Goal: Transaction & Acquisition: Book appointment/travel/reservation

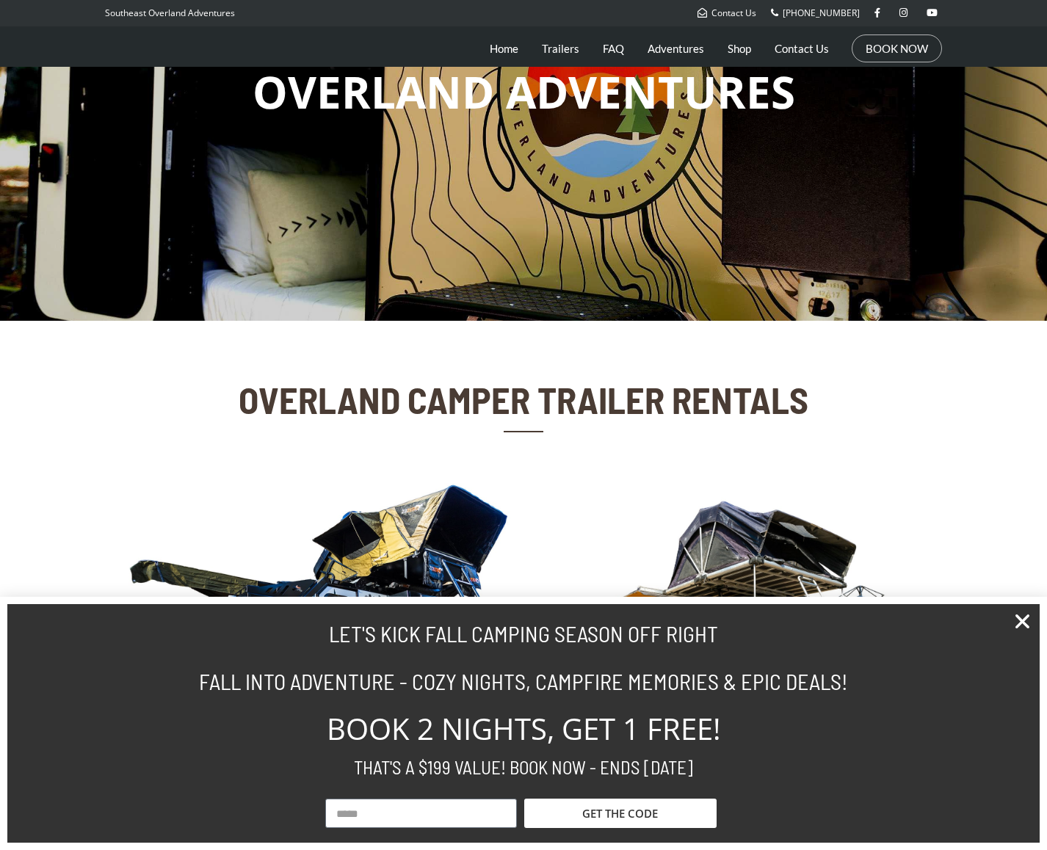
scroll to position [191, 0]
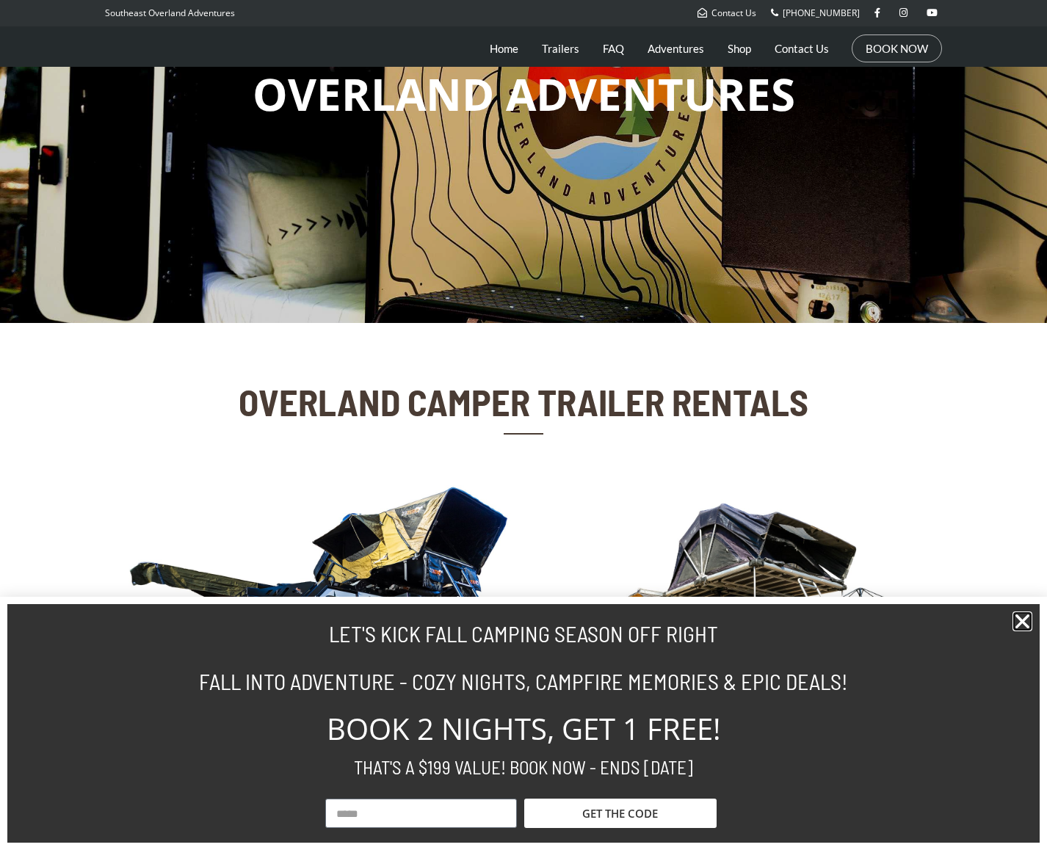
click at [1029, 627] on icon "Close" at bounding box center [1023, 622] width 20 height 20
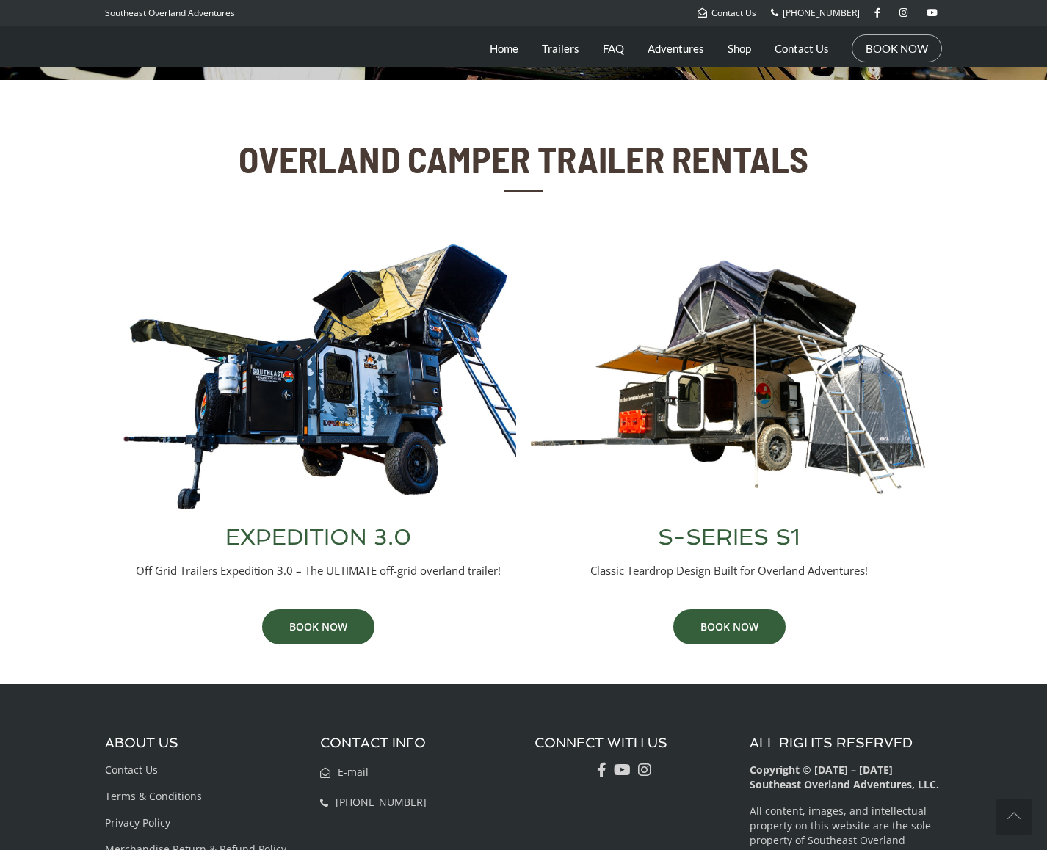
scroll to position [526, 0]
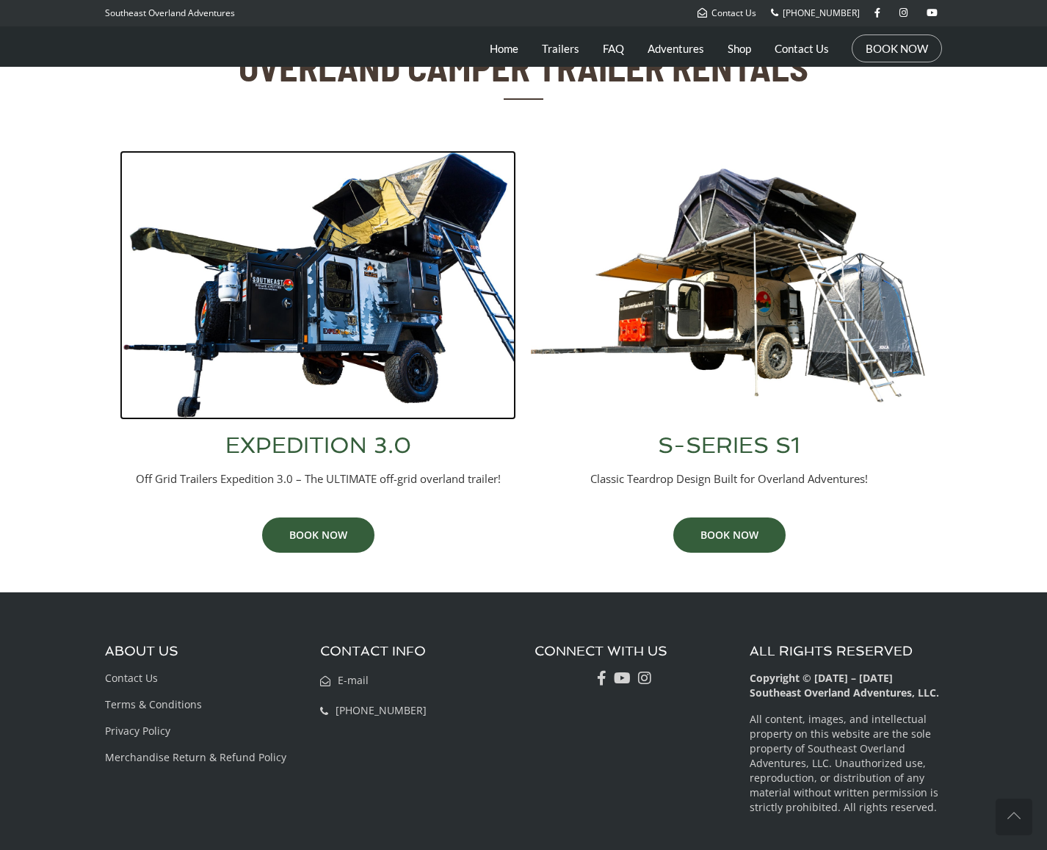
click at [363, 303] on img at bounding box center [318, 285] width 397 height 269
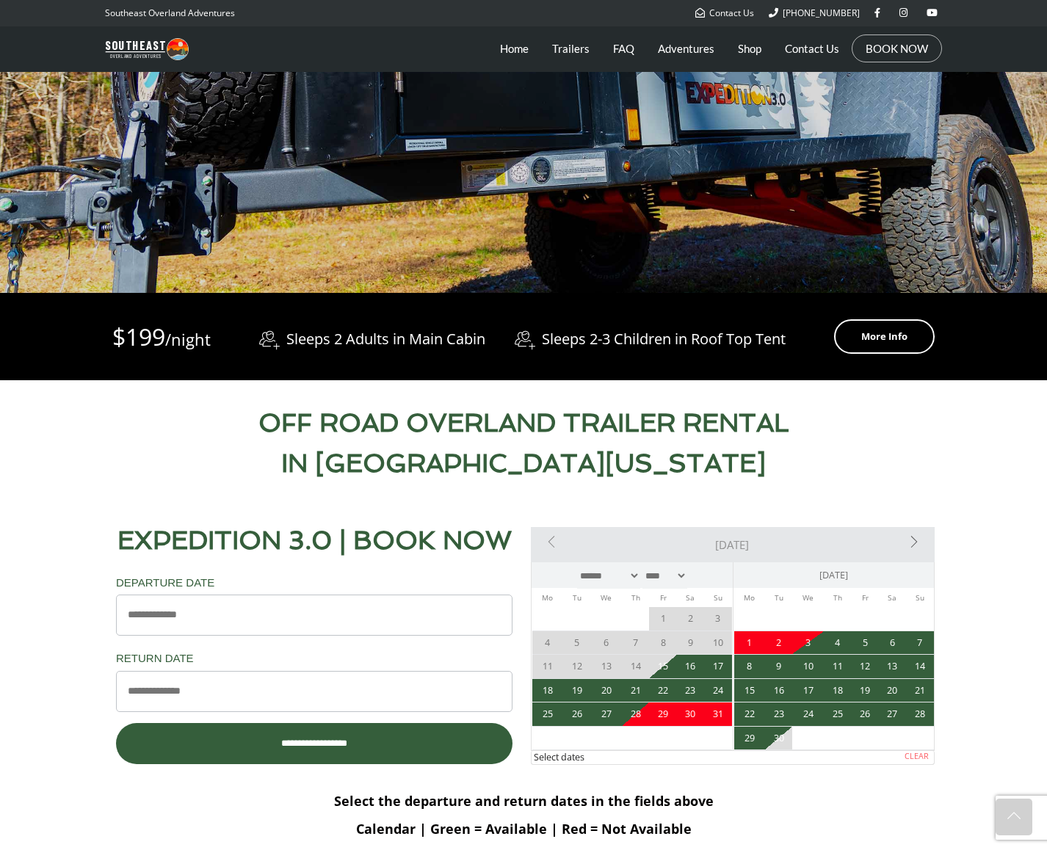
scroll to position [377, 0]
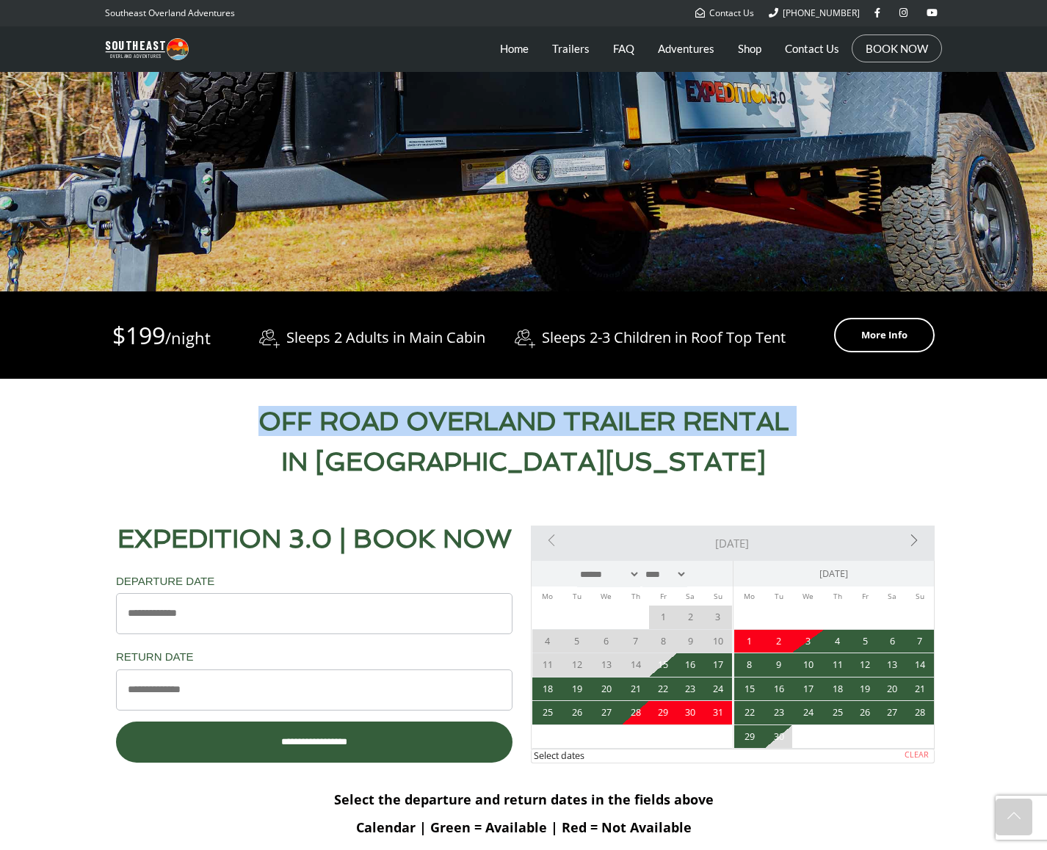
drag, startPoint x: 264, startPoint y: 421, endPoint x: 492, endPoint y: 441, distance: 229.2
click at [492, 441] on div "OFF ROAD OVERLAND TRAILER RENTAL IN NORTH GEORGIA" at bounding box center [523, 430] width 837 height 103
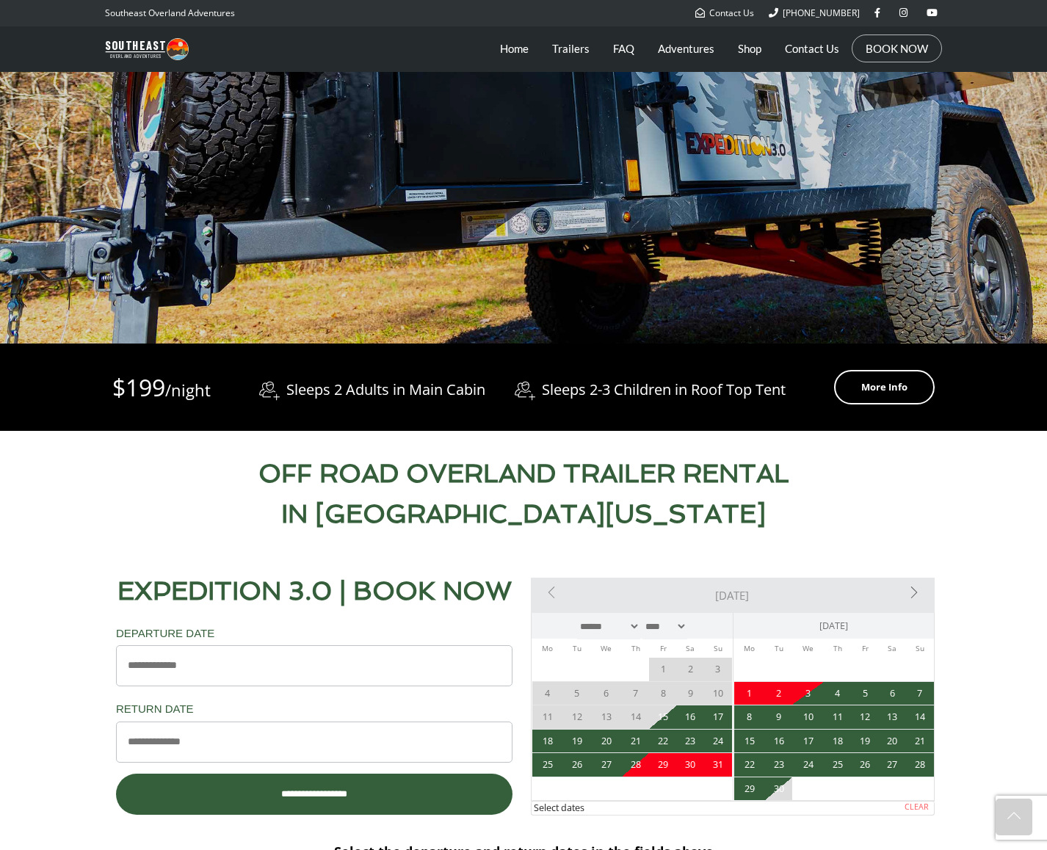
scroll to position [302, 0]
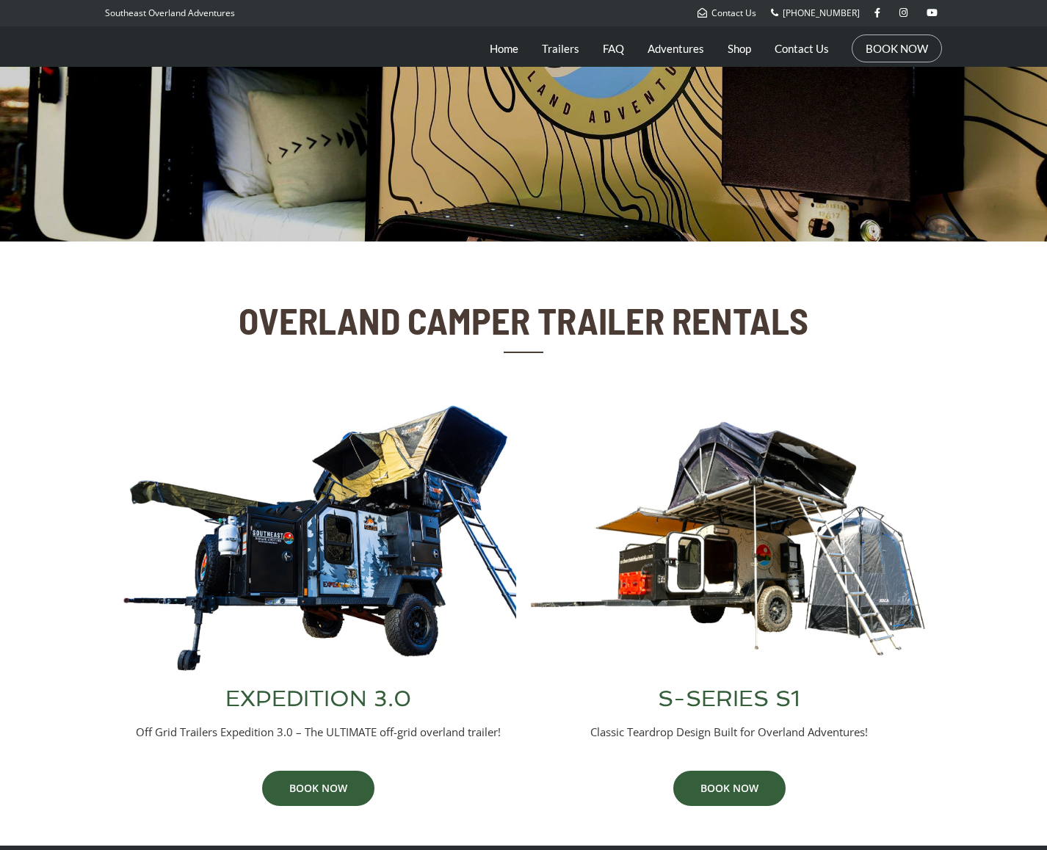
scroll to position [275, 0]
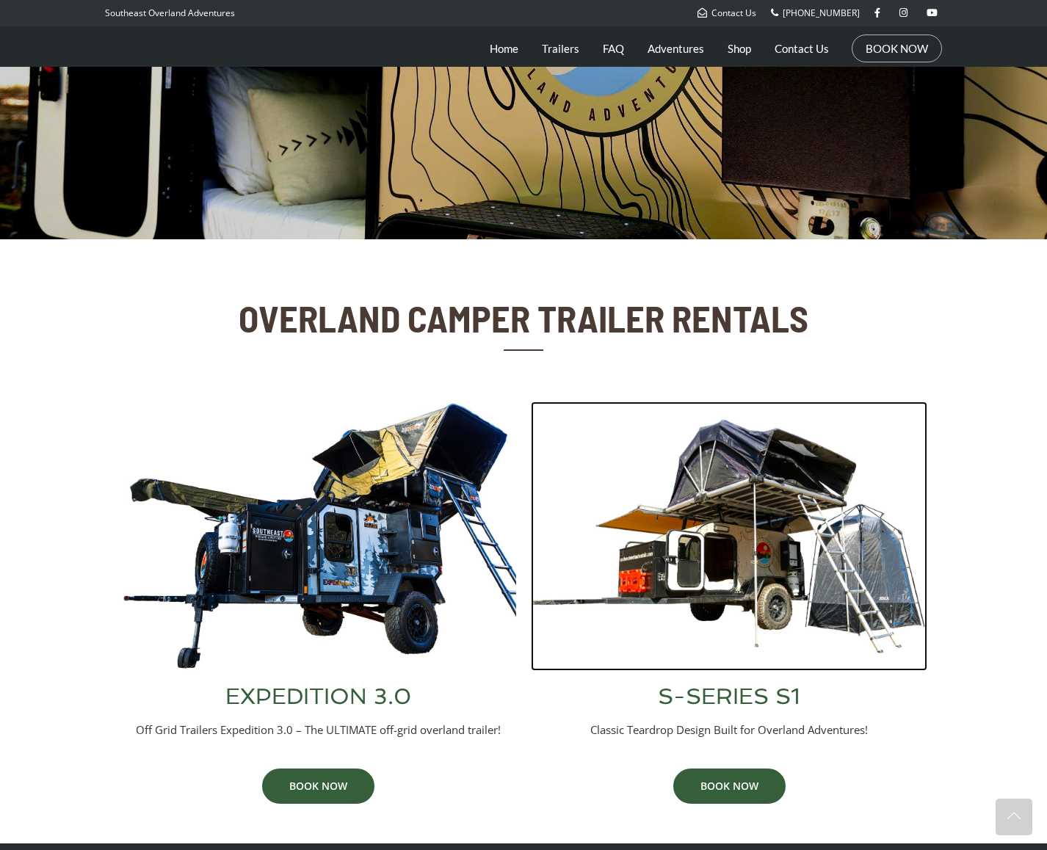
click at [731, 530] on img at bounding box center [729, 536] width 397 height 269
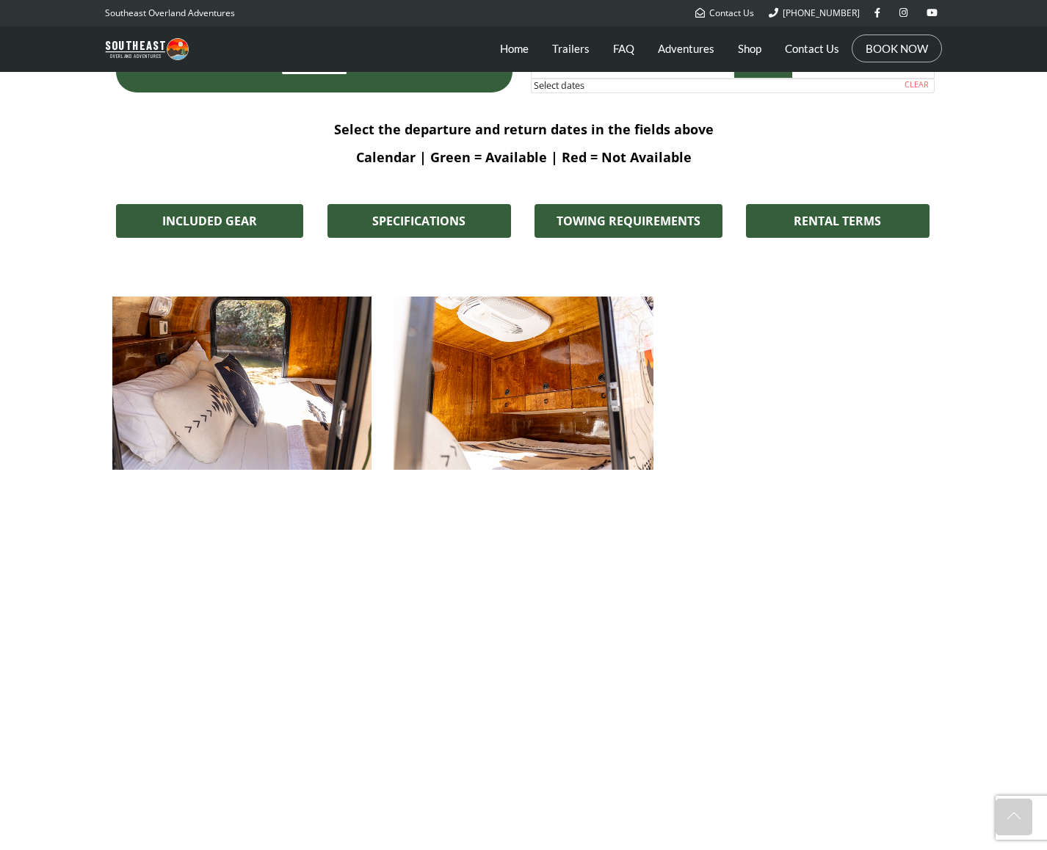
scroll to position [1537, 0]
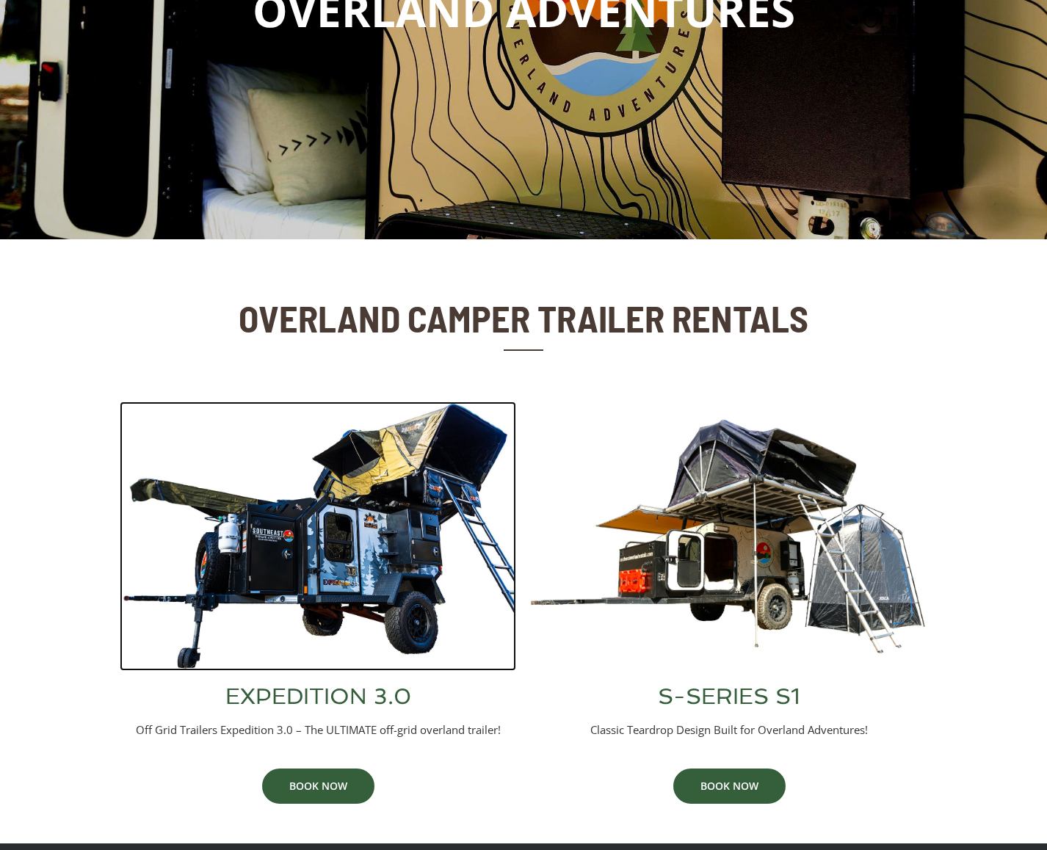
click at [431, 496] on img at bounding box center [318, 536] width 397 height 269
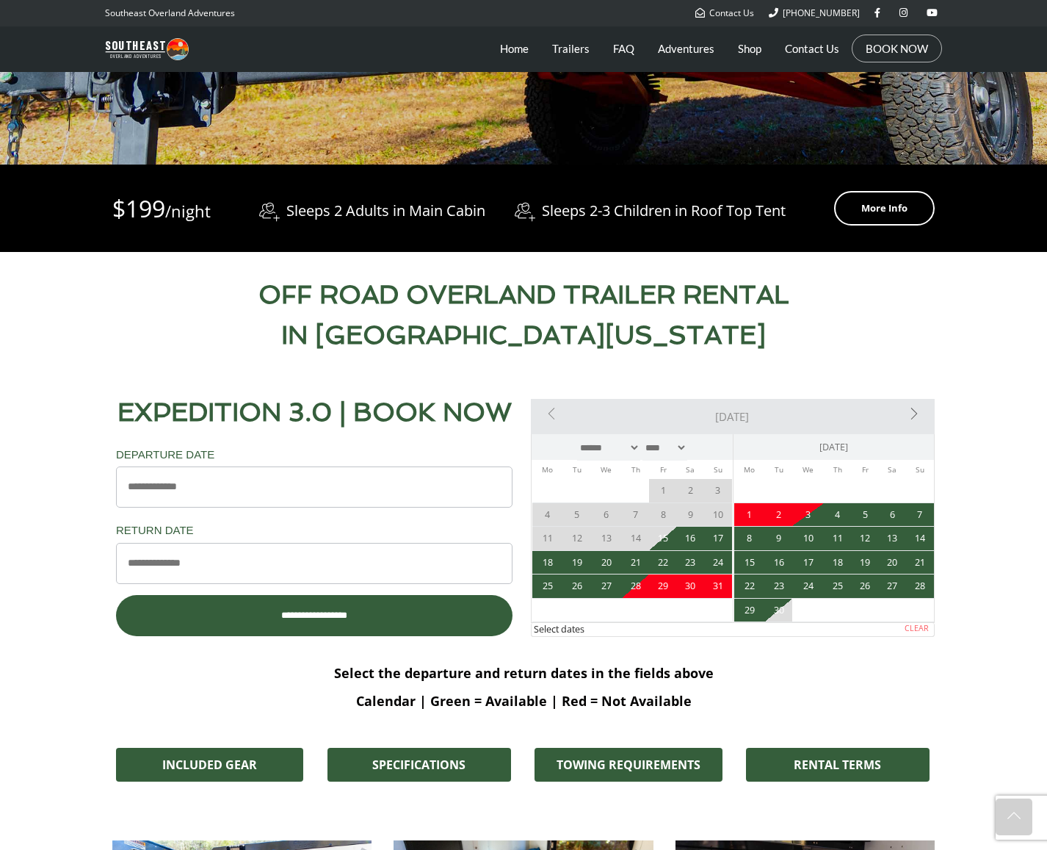
scroll to position [444, 0]
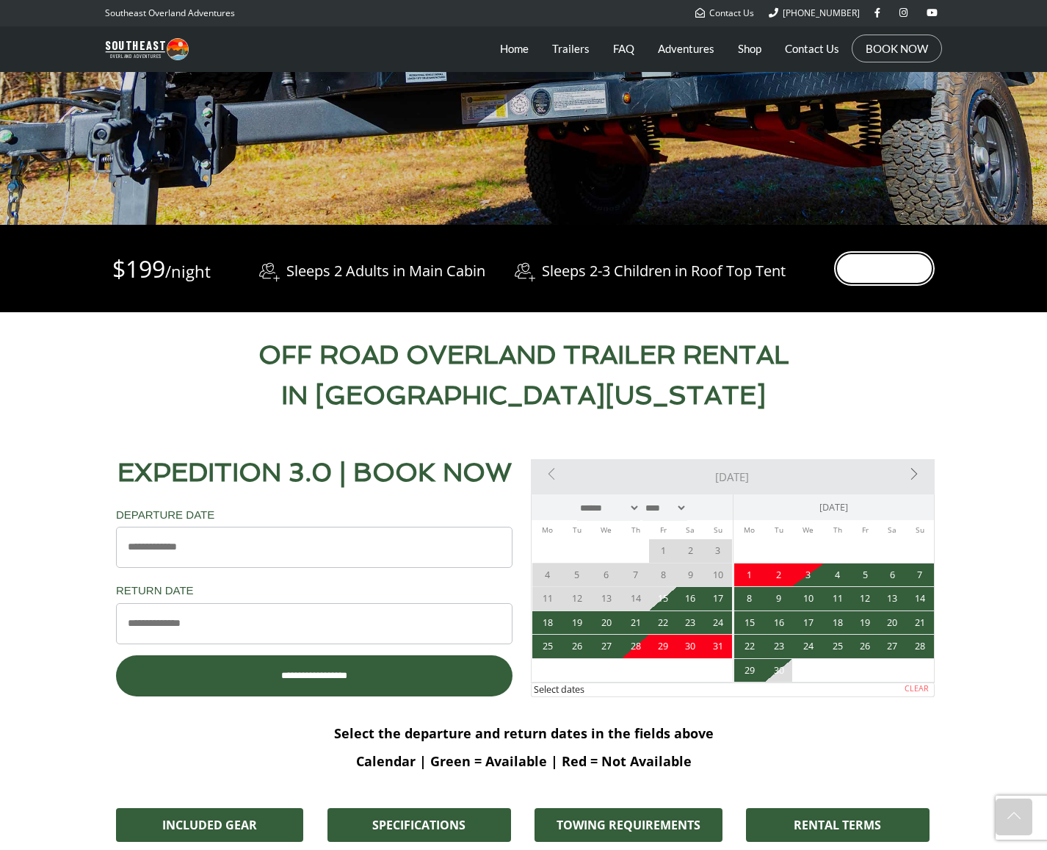
click at [868, 271] on link "More Info" at bounding box center [884, 268] width 101 height 35
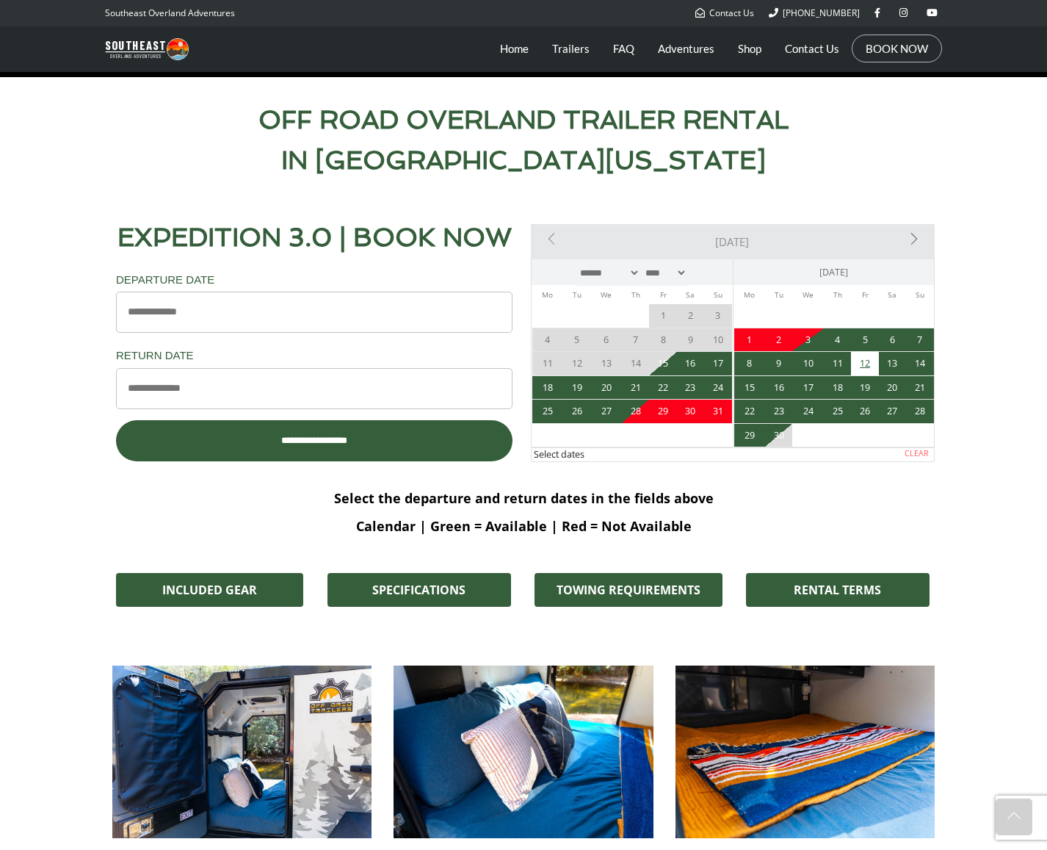
scroll to position [3381, 0]
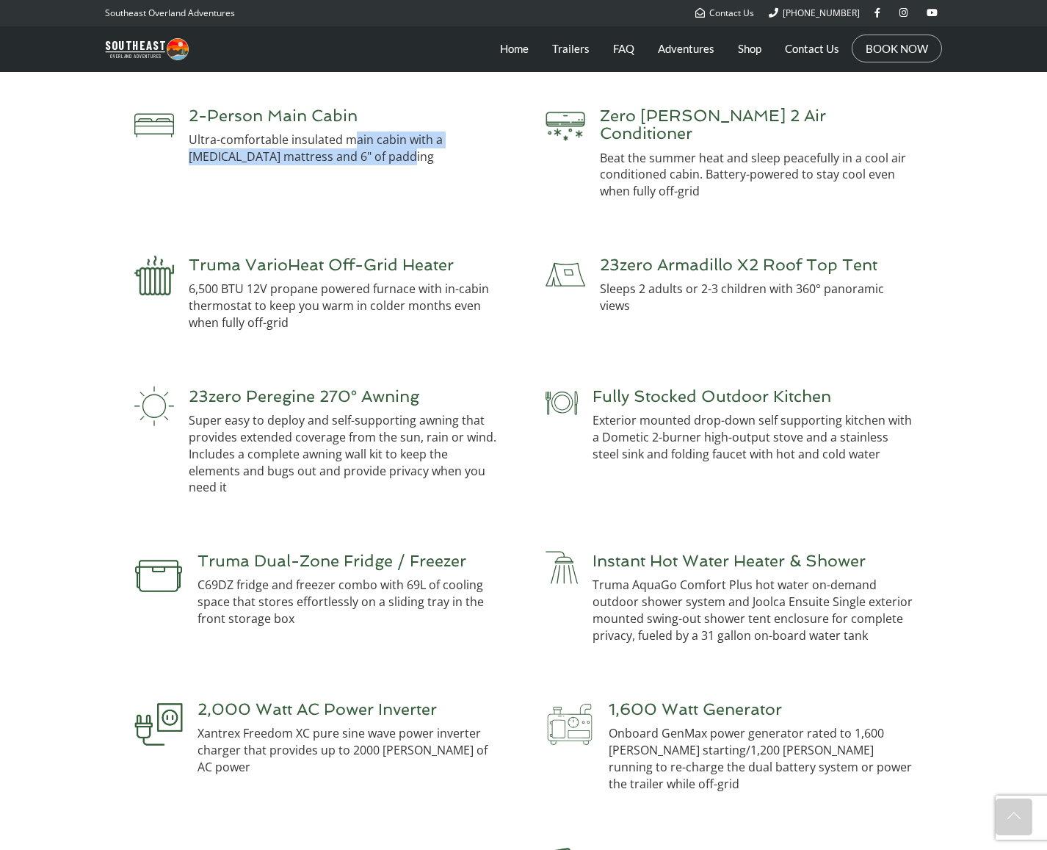
drag, startPoint x: 356, startPoint y: 140, endPoint x: 438, endPoint y: 148, distance: 82.6
click at [438, 148] on p "Ultra-comfortable insulated main cabin with a [MEDICAL_DATA] mattress and 6" of…" at bounding box center [345, 148] width 313 height 34
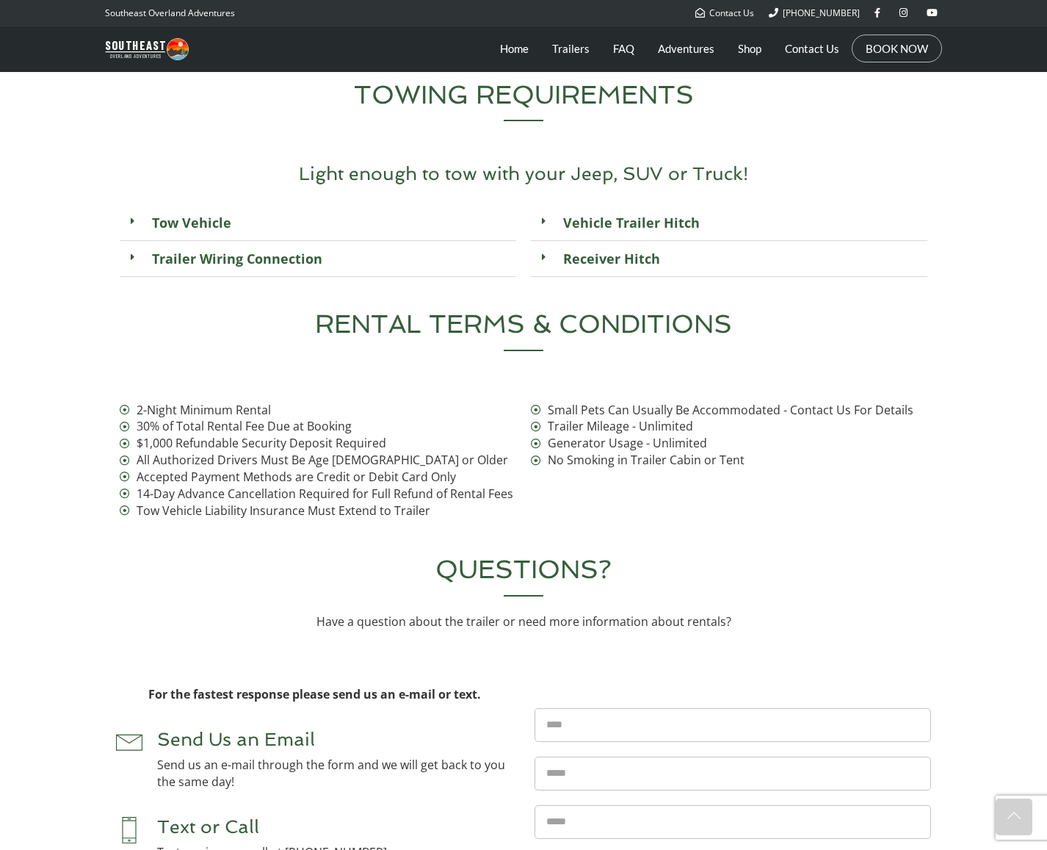
scroll to position [5225, 0]
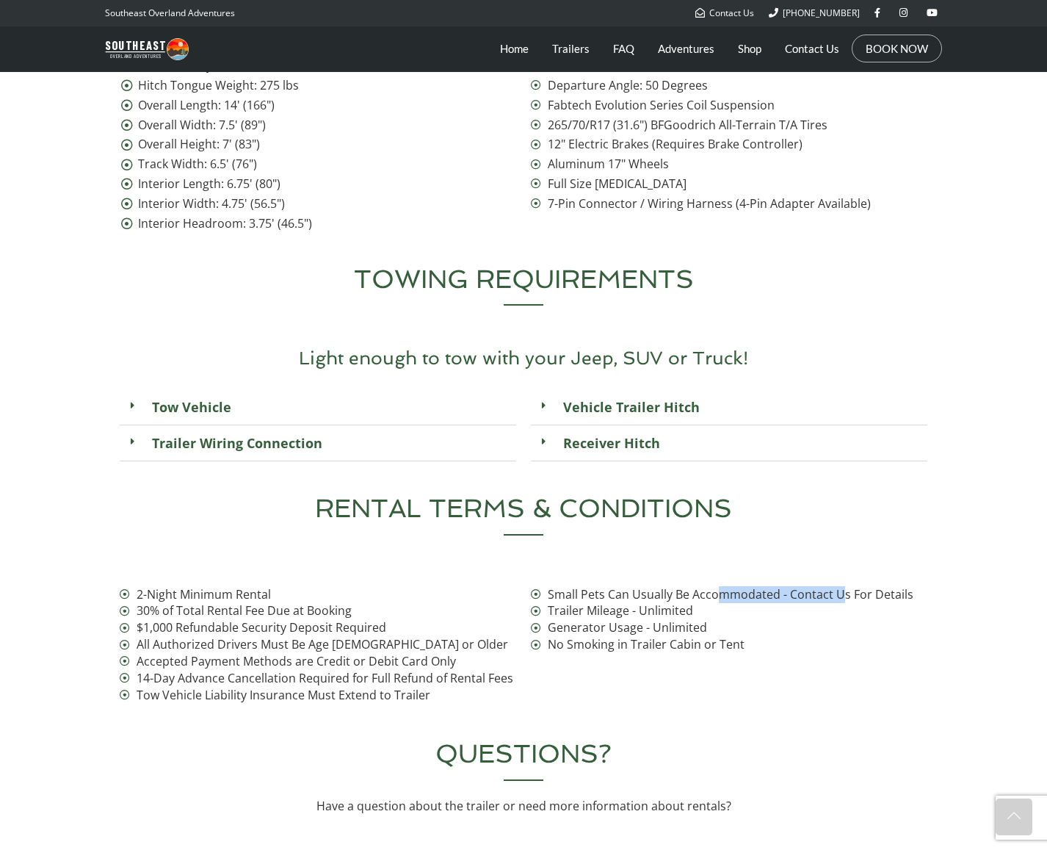
drag, startPoint x: 720, startPoint y: 541, endPoint x: 842, endPoint y: 543, distance: 122.6
click at [842, 586] on span "Small Pets Can Usually Be Accommodated - Contact Us For Details" at bounding box center [728, 594] width 369 height 17
drag, startPoint x: 624, startPoint y: 581, endPoint x: 695, endPoint y: 593, distance: 72.2
click at [695, 593] on ul "Small Pets Can Usually Be Accommodated - Contact Us For Details Trailer Mileage…" at bounding box center [729, 619] width 397 height 67
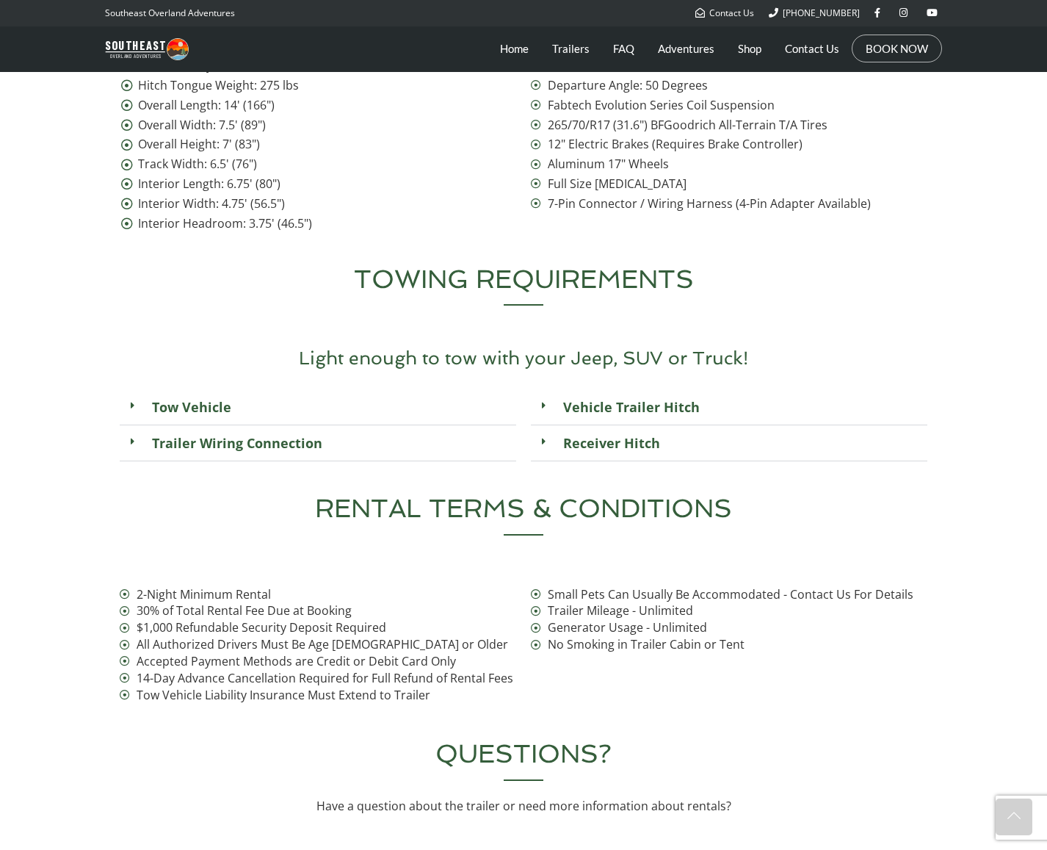
drag, startPoint x: 695, startPoint y: 593, endPoint x: 679, endPoint y: 591, distance: 16.2
click at [695, 636] on span "No Smoking in Trailer Cabin or Tent" at bounding box center [644, 644] width 200 height 17
drag, startPoint x: 634, startPoint y: 587, endPoint x: 723, endPoint y: 595, distance: 89.2
click at [723, 636] on span "No Smoking in Trailer Cabin or Tent" at bounding box center [644, 644] width 200 height 17
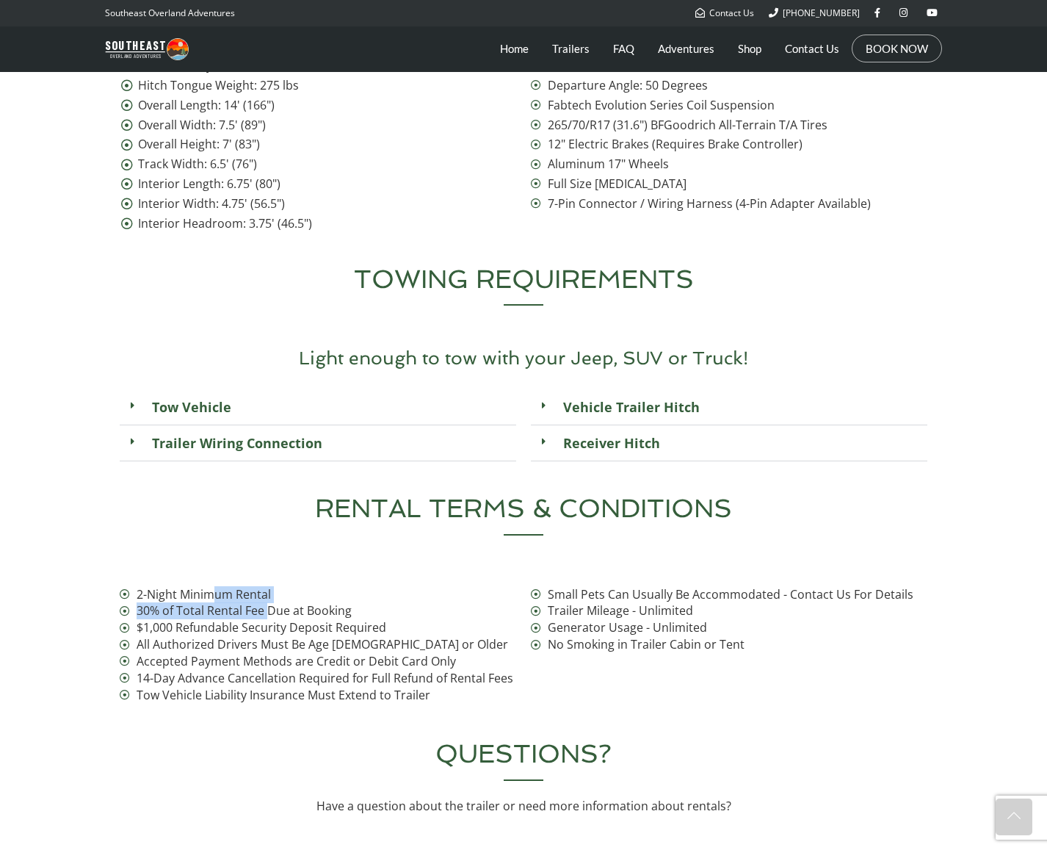
drag, startPoint x: 211, startPoint y: 538, endPoint x: 279, endPoint y: 549, distance: 69.2
click at [279, 586] on ul "2-Night Minimum Rental 30% of Total Rental Fee Due at Booking $1,000 Refundable…" at bounding box center [318, 644] width 397 height 117
drag, startPoint x: 279, startPoint y: 549, endPoint x: 269, endPoint y: 551, distance: 9.7
click at [280, 602] on span "30% of Total Rental Fee Due at Booking" at bounding box center [242, 610] width 219 height 17
drag, startPoint x: 195, startPoint y: 554, endPoint x: 267, endPoint y: 560, distance: 72.9
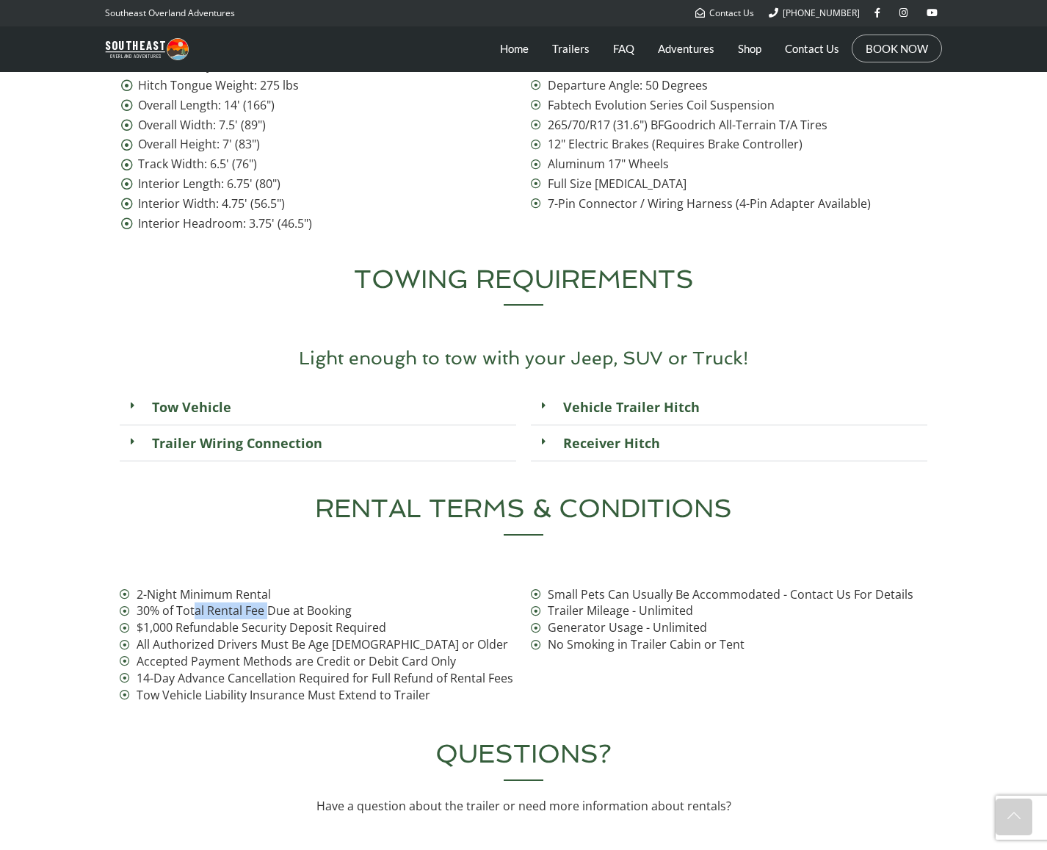
click at [267, 602] on span "30% of Total Rental Fee Due at Booking" at bounding box center [242, 610] width 219 height 17
drag, startPoint x: 184, startPoint y: 568, endPoint x: 276, endPoint y: 573, distance: 92.7
click at [276, 619] on span "$1,000 Refundable Security Deposit Required" at bounding box center [259, 627] width 253 height 17
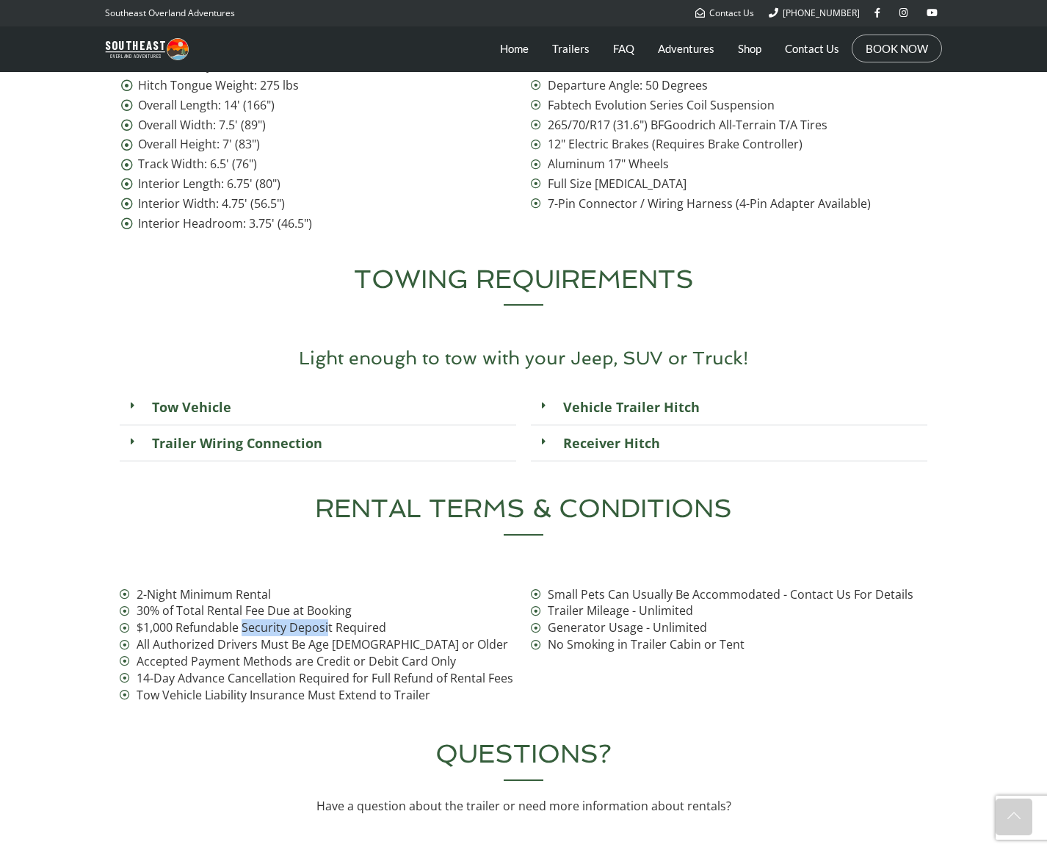
drag, startPoint x: 241, startPoint y: 574, endPoint x: 327, endPoint y: 576, distance: 85.9
click at [327, 619] on span "$1,000 Refundable Security Deposit Required" at bounding box center [259, 627] width 253 height 17
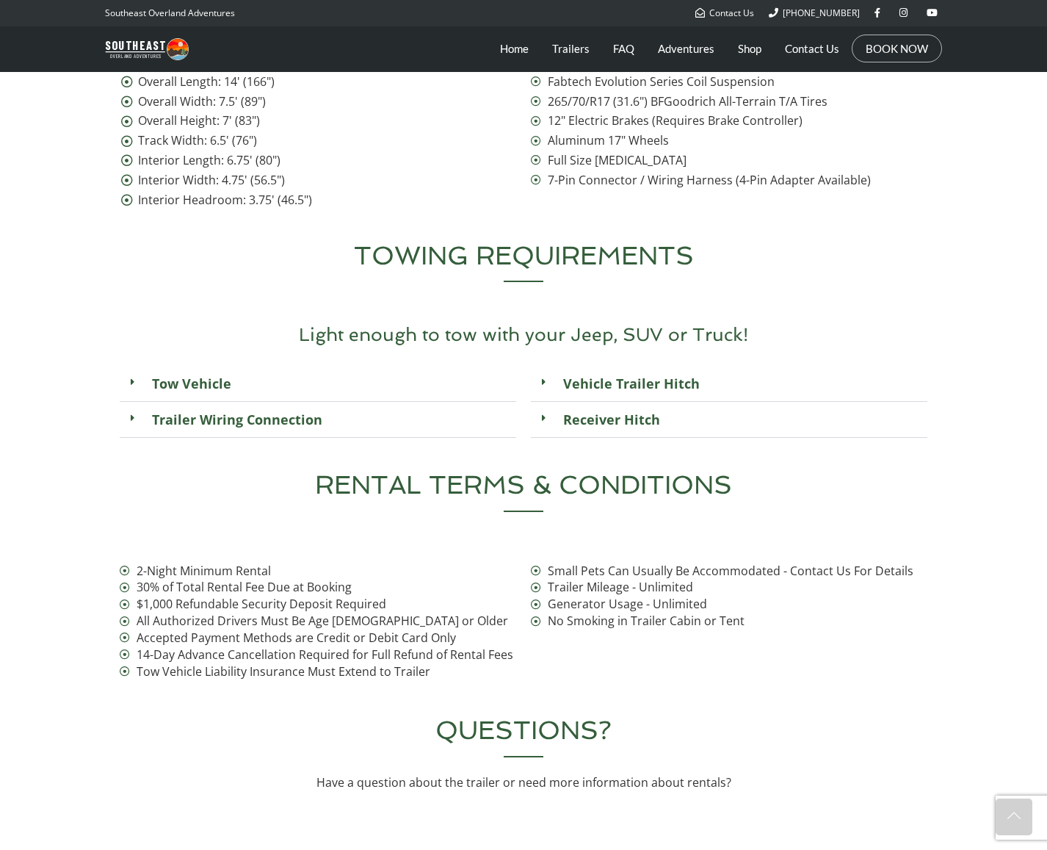
scroll to position [5251, 0]
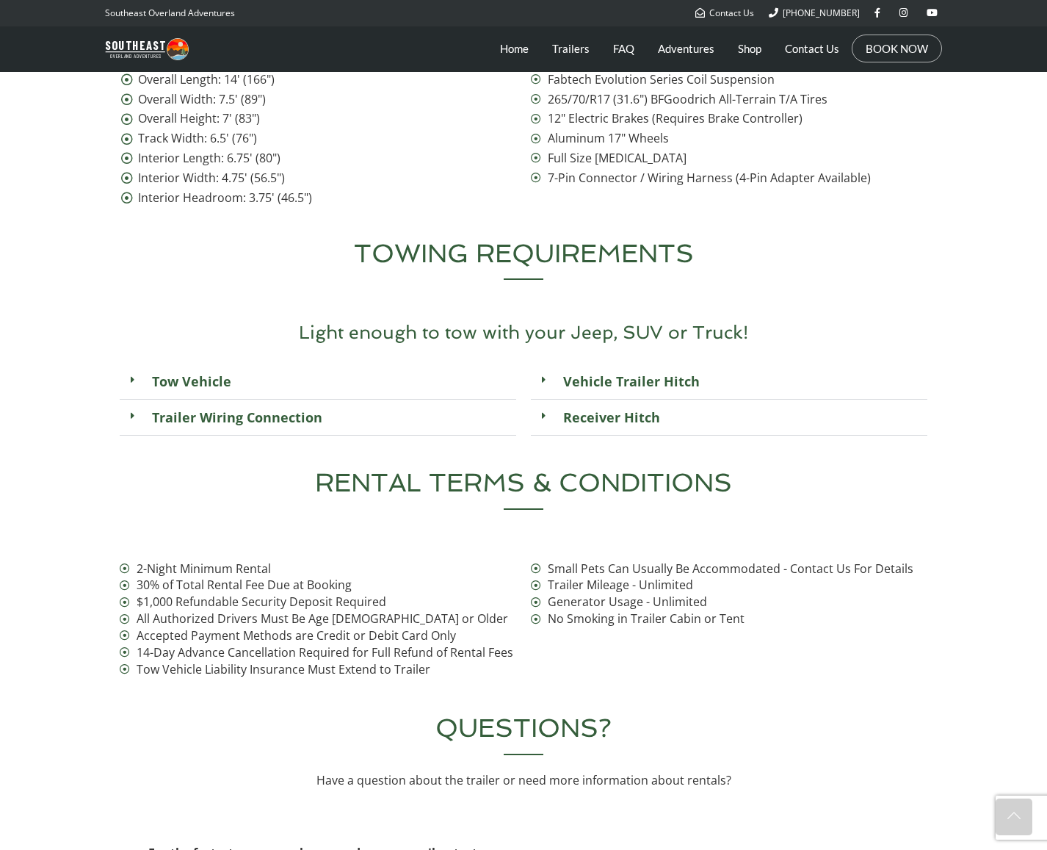
click at [134, 374] on span at bounding box center [136, 379] width 10 height 10
